Goal: Transaction & Acquisition: Purchase product/service

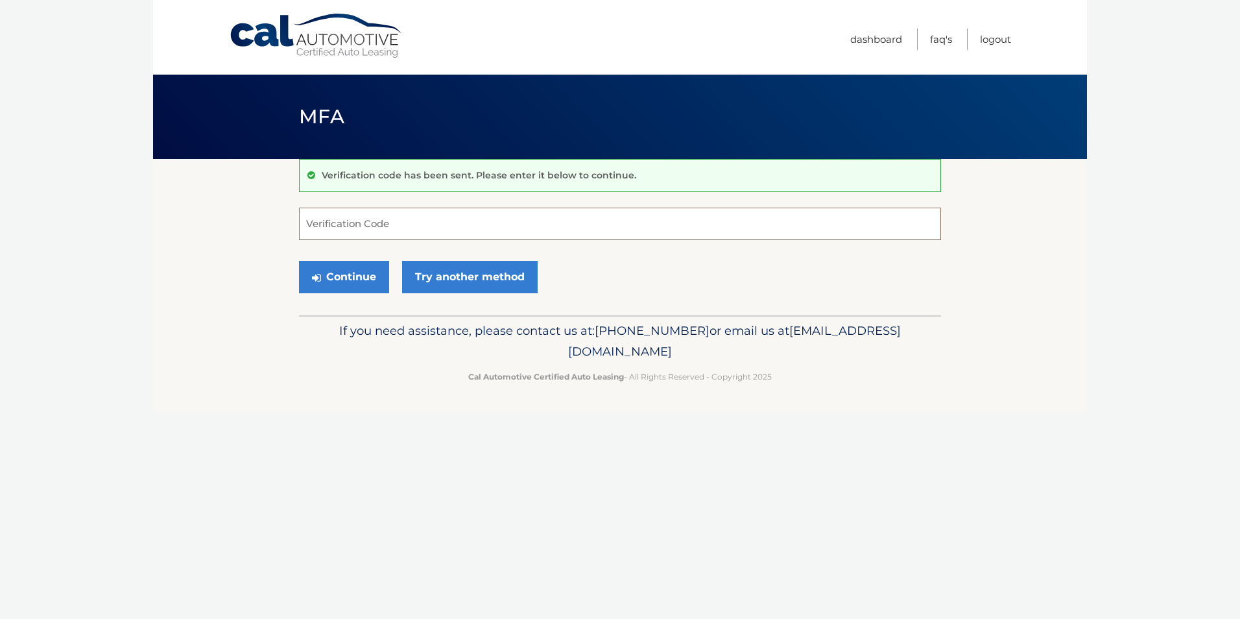
click at [446, 219] on input "Verification Code" at bounding box center [620, 224] width 642 height 32
type input "102699"
click at [361, 279] on button "Continue" at bounding box center [344, 277] width 90 height 32
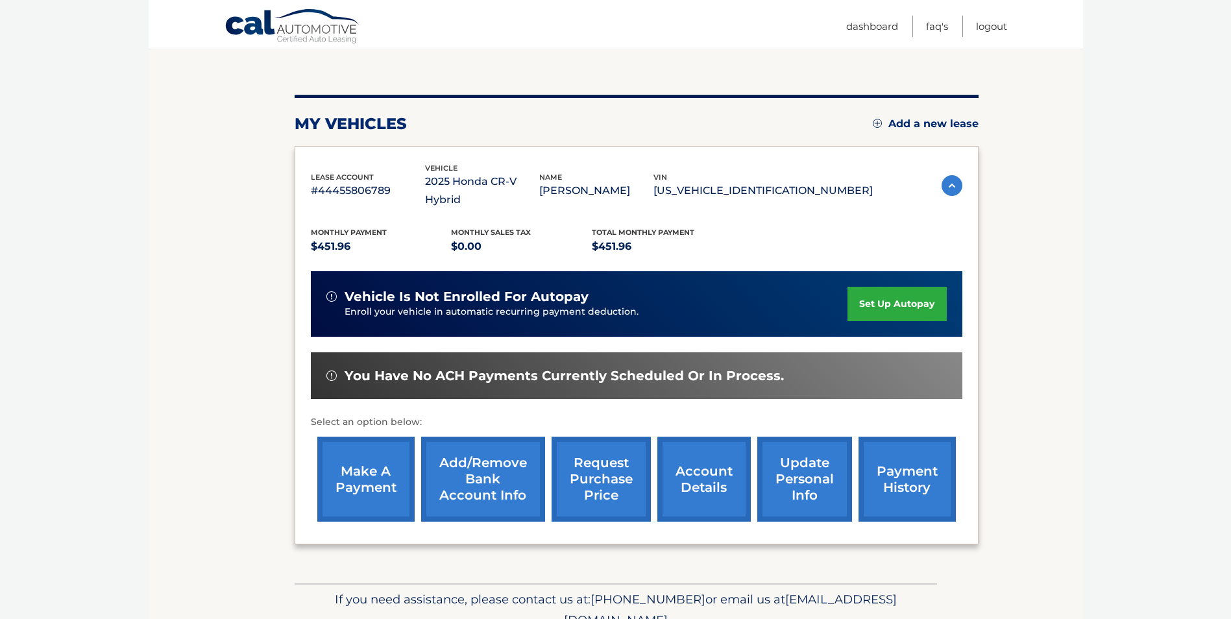
scroll to position [167, 0]
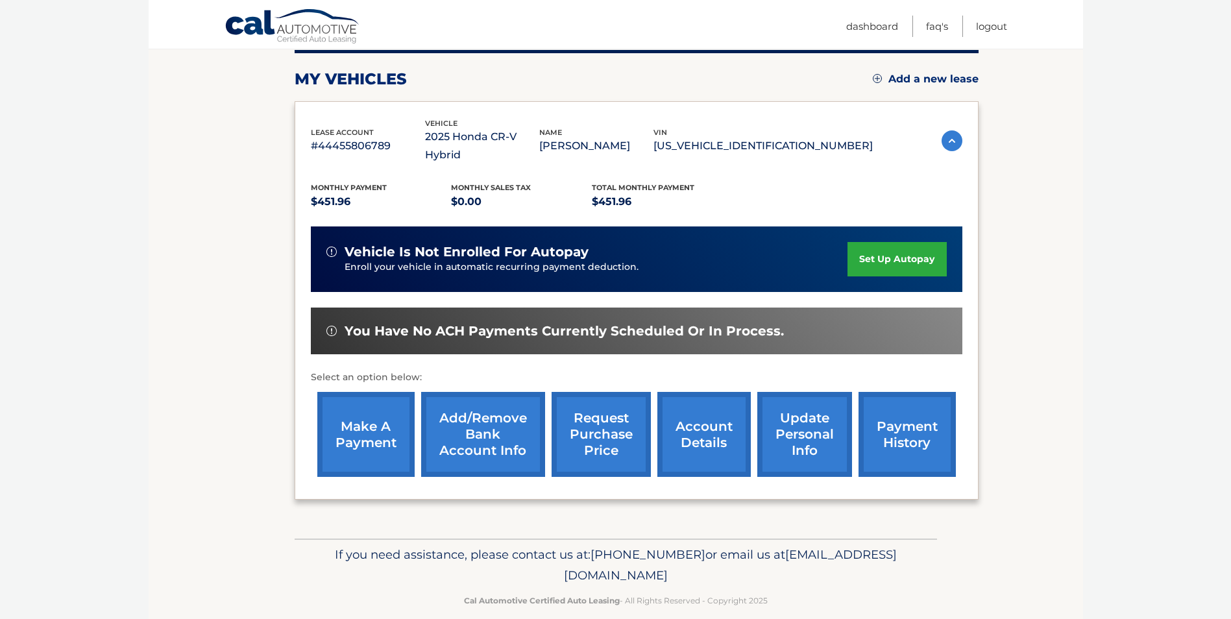
click at [347, 431] on link "make a payment" at bounding box center [365, 434] width 97 height 85
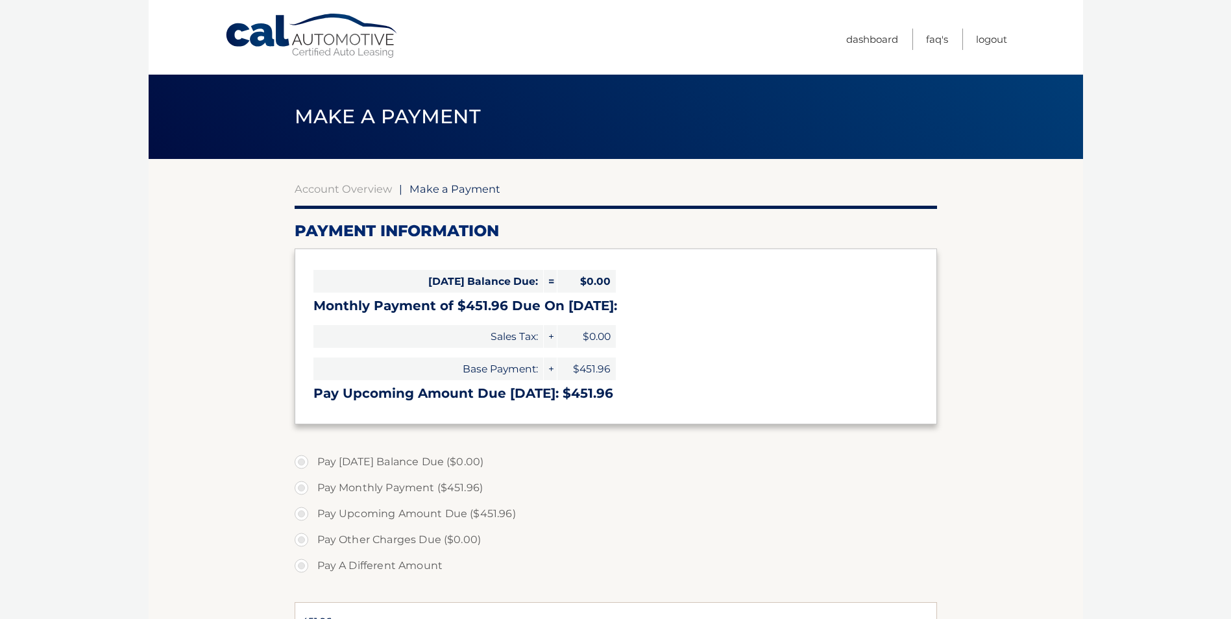
select select "YTU5ODRmNjYtMTMxYy00NzE3LTg5MTEtNTlmMzU4NjMzMTc2"
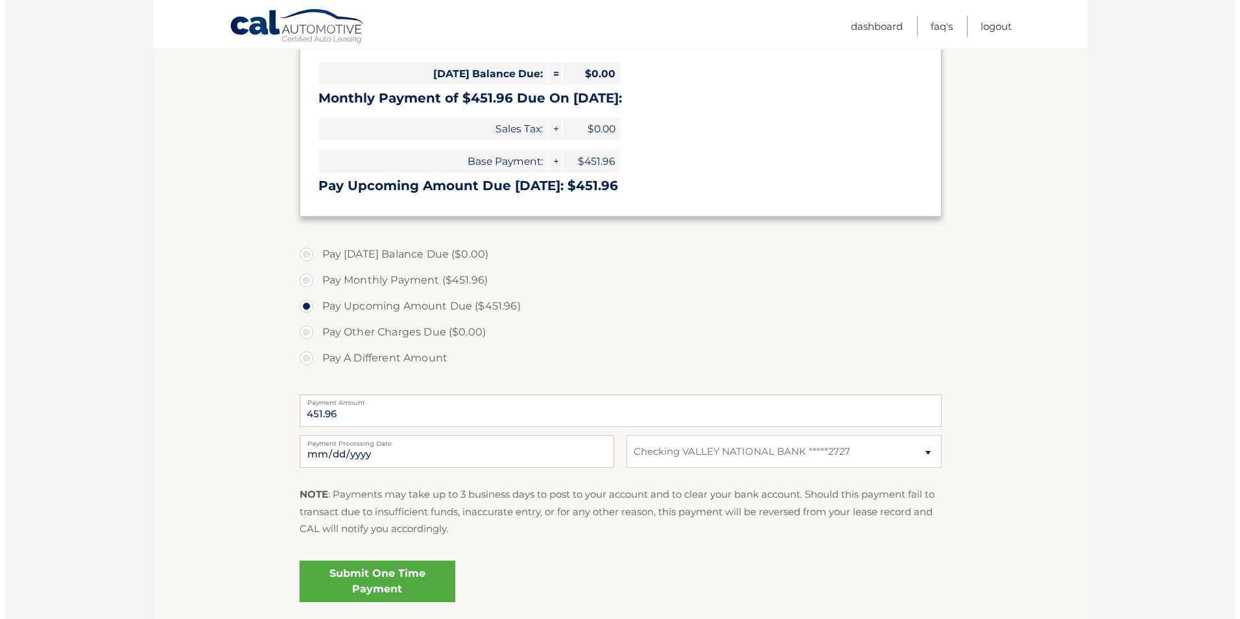
scroll to position [308, 0]
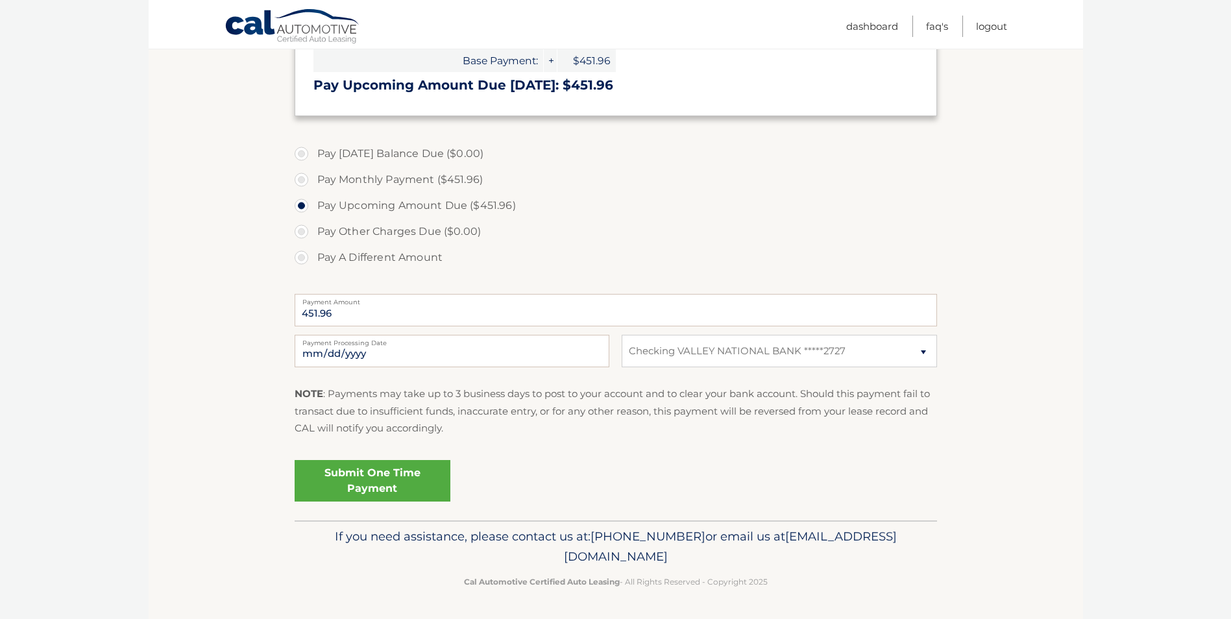
click at [385, 484] on link "Submit One Time Payment" at bounding box center [373, 481] width 156 height 42
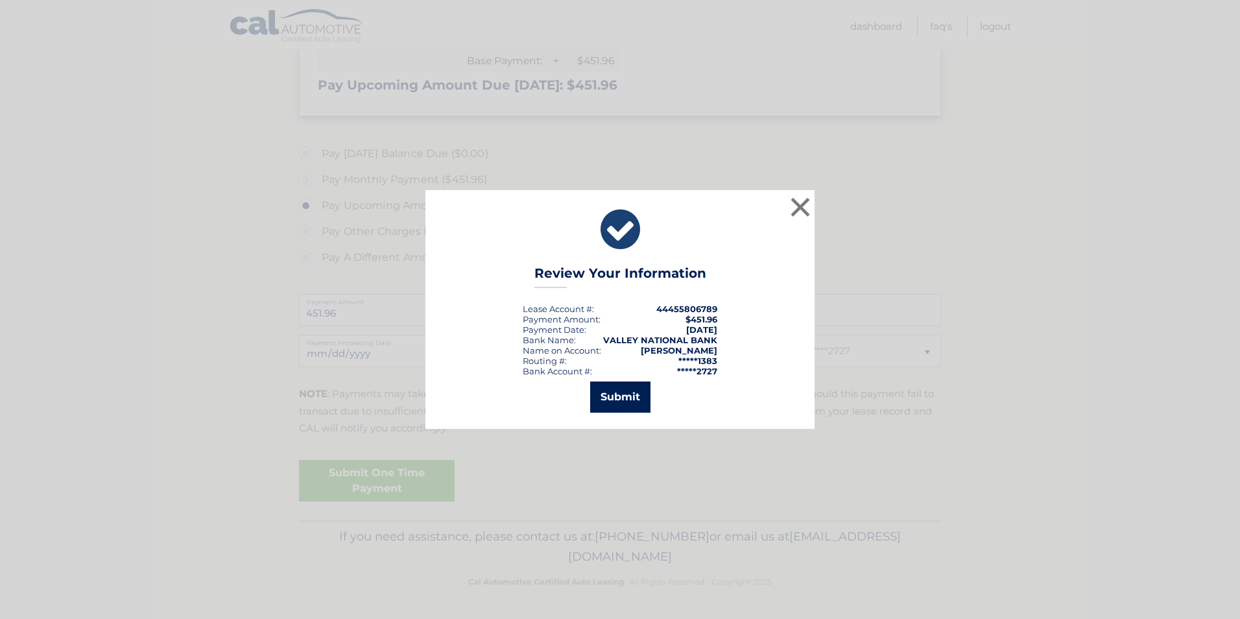
click at [627, 407] on button "Submit" at bounding box center [620, 396] width 60 height 31
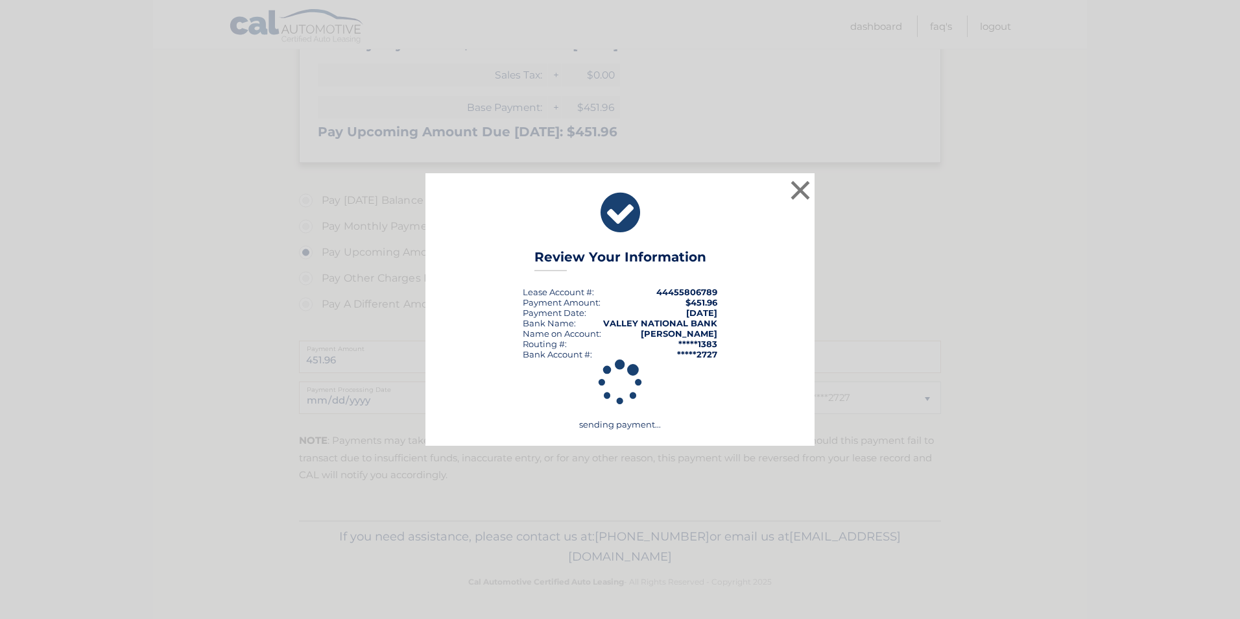
scroll to position [261, 0]
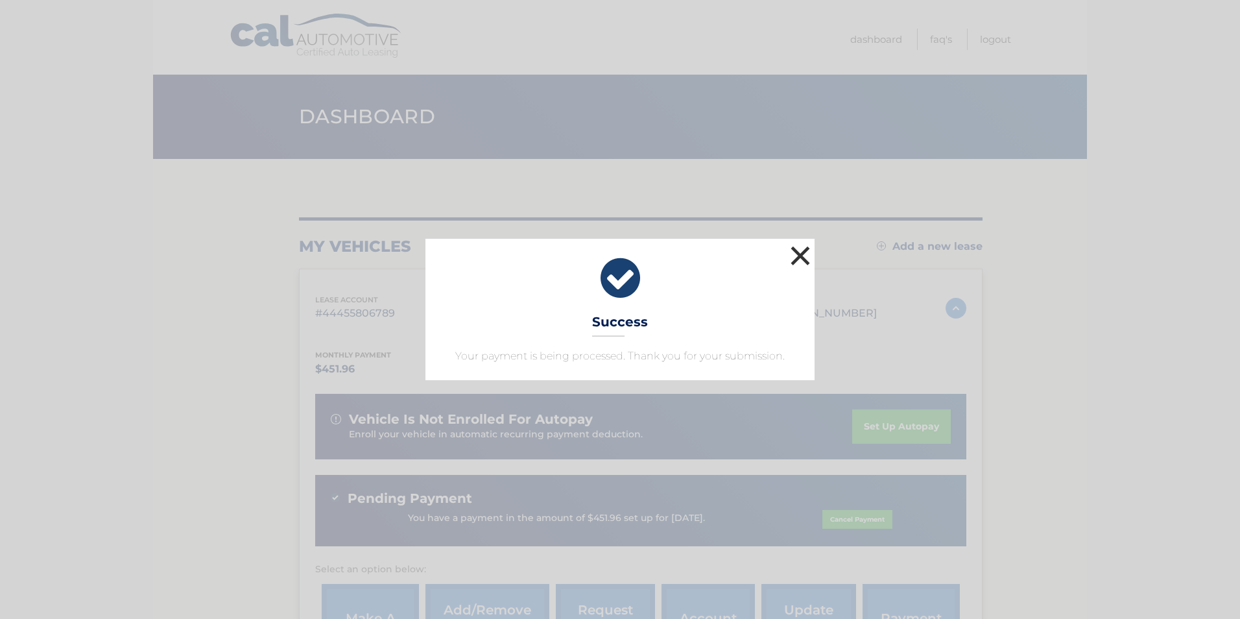
click at [803, 250] on button "×" at bounding box center [801, 256] width 26 height 26
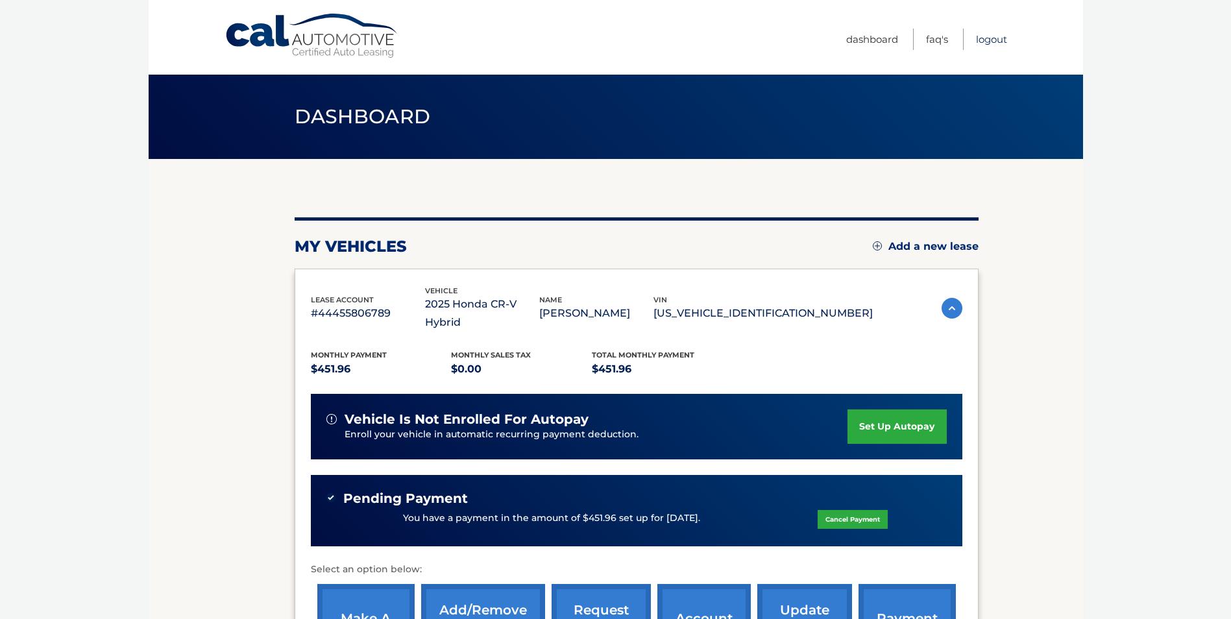
click at [995, 43] on link "Logout" at bounding box center [991, 39] width 31 height 21
